Goal: Information Seeking & Learning: Learn about a topic

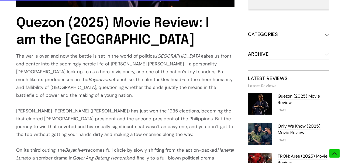
scroll to position [288, 0]
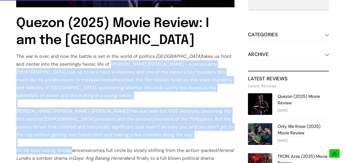
drag, startPoint x: 73, startPoint y: 64, endPoint x: 71, endPoint y: 141, distance: 76.3
click at [71, 147] on icon "Bayaniverse" at bounding box center [77, 150] width 25 height 6
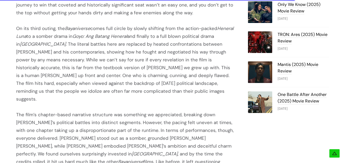
scroll to position [408, 0]
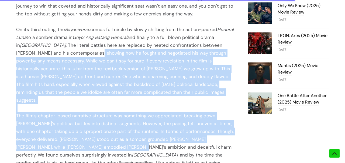
drag, startPoint x: 74, startPoint y: 131, endPoint x: 61, endPoint y: 39, distance: 92.4
click at [61, 40] on div "The war is over, and now the battle is set in the world of politics. [PERSON_NA…" at bounding box center [125, 61] width 218 height 258
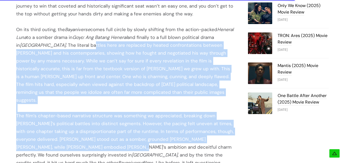
click at [61, 39] on div "On its third outing, the Bayaniverse comes full circle by slowly shifting from …" at bounding box center [125, 65] width 218 height 78
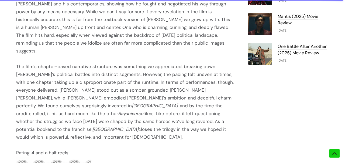
scroll to position [459, 0]
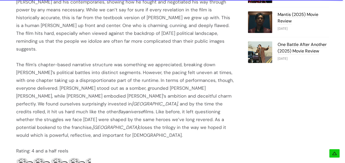
click at [61, 53] on div at bounding box center [125, 57] width 218 height 8
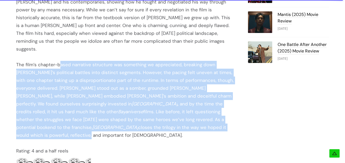
drag, startPoint x: 60, startPoint y: 49, endPoint x: 61, endPoint y: 114, distance: 65.0
click at [61, 114] on div "The film’s chapter-based narrative structure was something we appreciated, brea…" at bounding box center [125, 100] width 218 height 78
drag, startPoint x: 61, startPoint y: 114, endPoint x: 100, endPoint y: 45, distance: 79.0
click at [100, 45] on div "The war is over, and now the battle is set in the world of politics. [PERSON_NA…" at bounding box center [125, 10] width 218 height 258
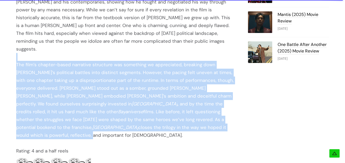
click at [100, 53] on div at bounding box center [125, 57] width 218 height 8
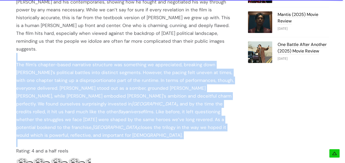
drag, startPoint x: 100, startPoint y: 45, endPoint x: 73, endPoint y: 121, distance: 80.8
click at [73, 139] on div at bounding box center [125, 143] width 218 height 8
drag, startPoint x: 73, startPoint y: 121, endPoint x: 70, endPoint y: 44, distance: 77.5
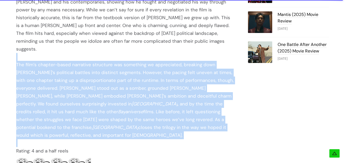
click at [70, 53] on div at bounding box center [125, 57] width 218 height 8
